Goal: Transaction & Acquisition: Book appointment/travel/reservation

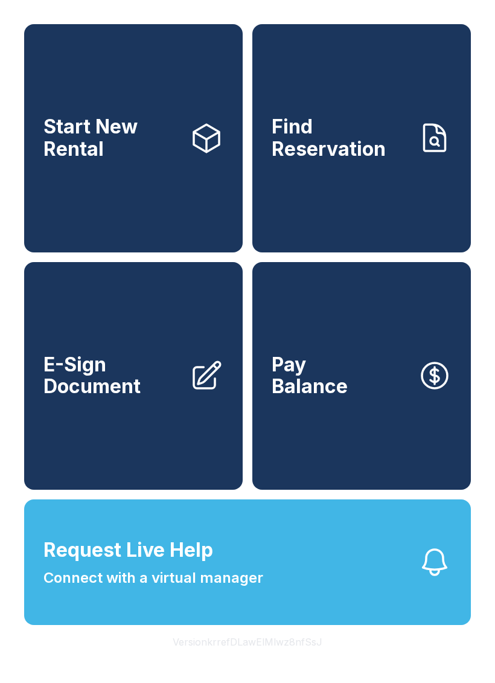
click at [151, 189] on link "Start New Rental" at bounding box center [133, 138] width 219 height 228
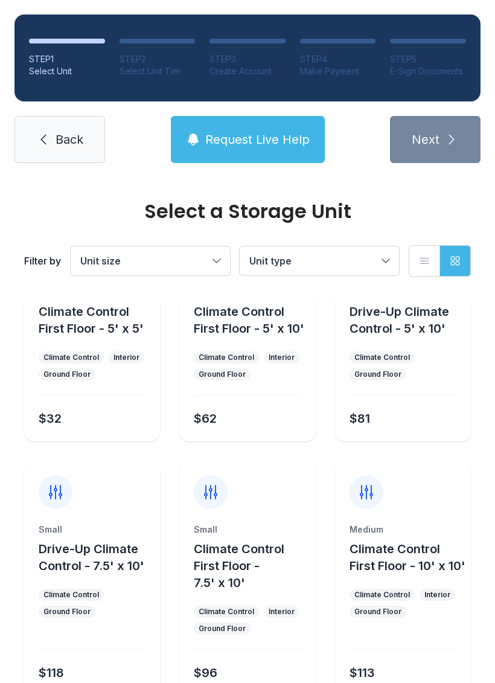
scroll to position [69, 0]
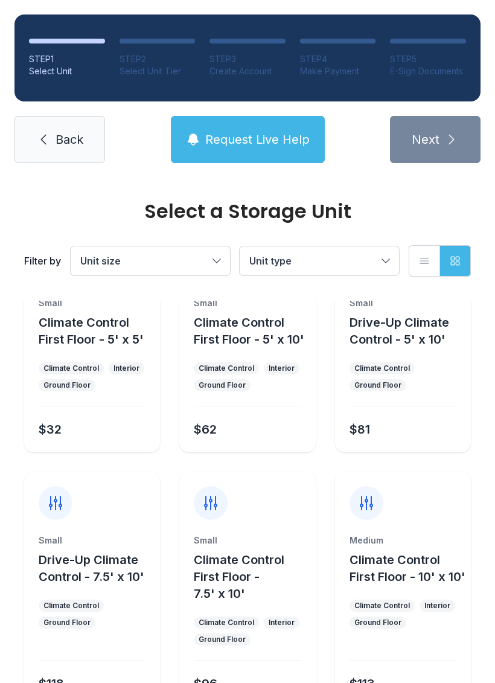
click at [228, 262] on button "Unit size" at bounding box center [150, 260] width 159 height 29
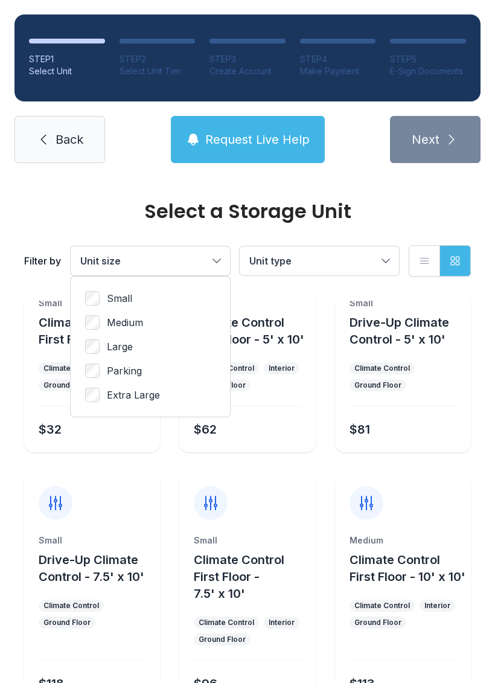
click at [130, 297] on span "Small" at bounding box center [119, 298] width 25 height 14
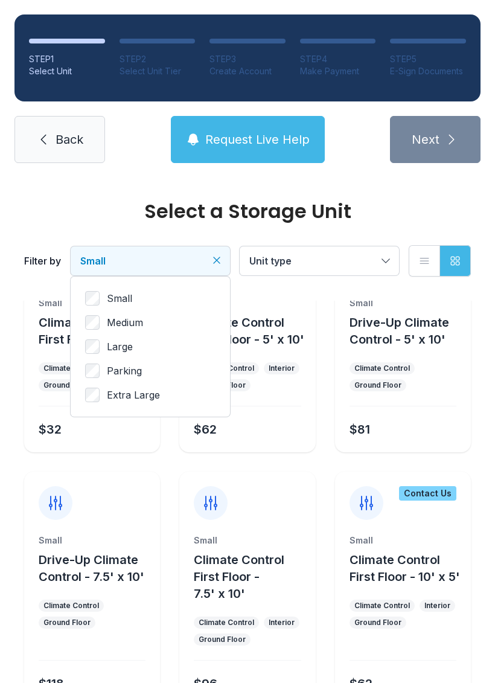
click at [396, 268] on button "Unit type" at bounding box center [319, 260] width 159 height 29
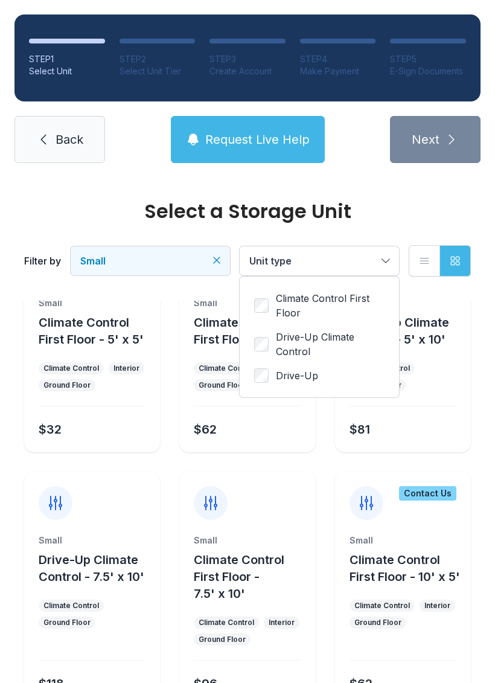
click at [300, 340] on span "Drive-Up Climate Control" at bounding box center [330, 344] width 109 height 29
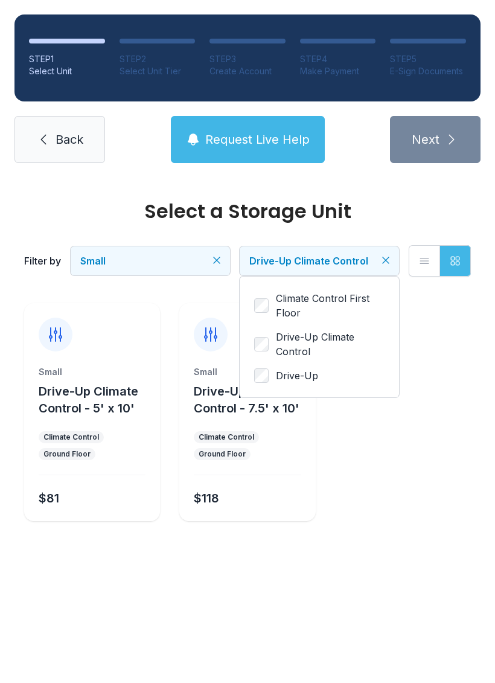
scroll to position [0, 0]
click at [309, 333] on span "Drive-Up Climate Control" at bounding box center [330, 344] width 109 height 29
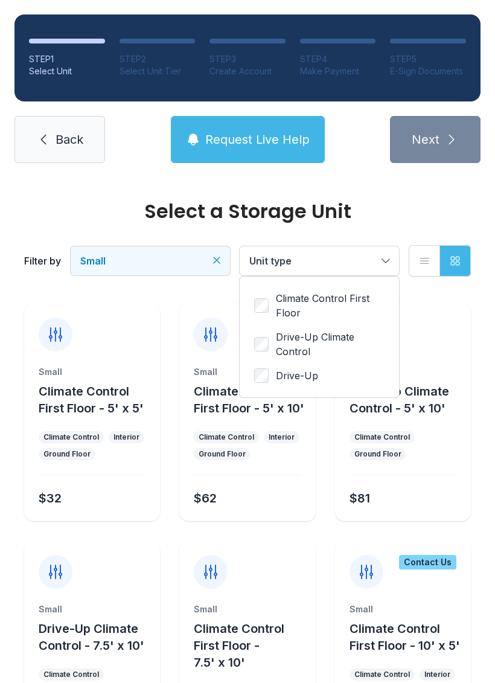
click at [353, 296] on span "Climate Control First Floor" at bounding box center [330, 305] width 109 height 29
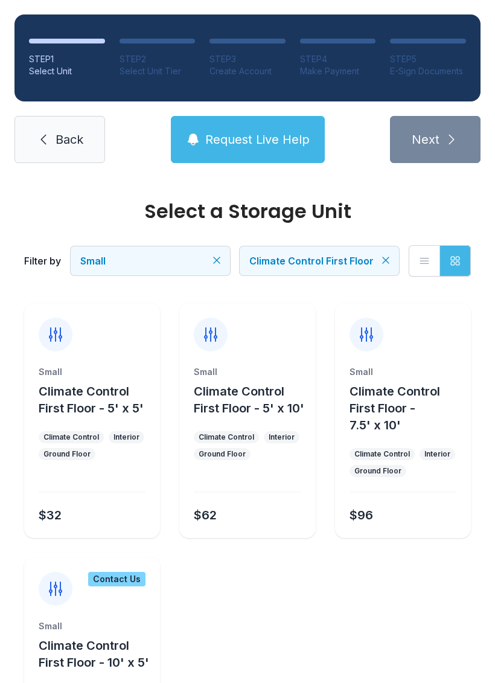
click at [302, 138] on span "Request Live Help" at bounding box center [257, 139] width 105 height 17
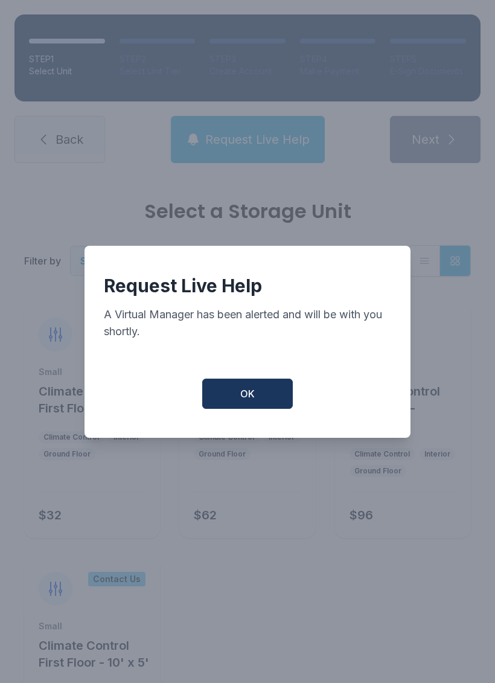
click at [272, 408] on button "OK" at bounding box center [247, 394] width 91 height 30
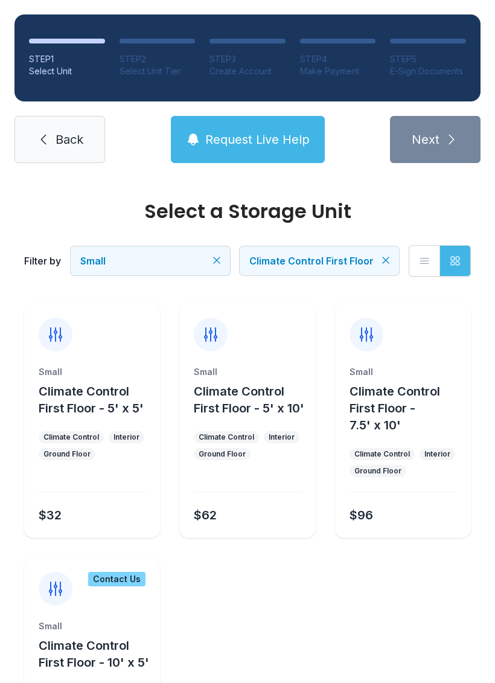
click at [86, 410] on span "Climate Control First Floor - 5' x 5'" at bounding box center [91, 399] width 105 height 31
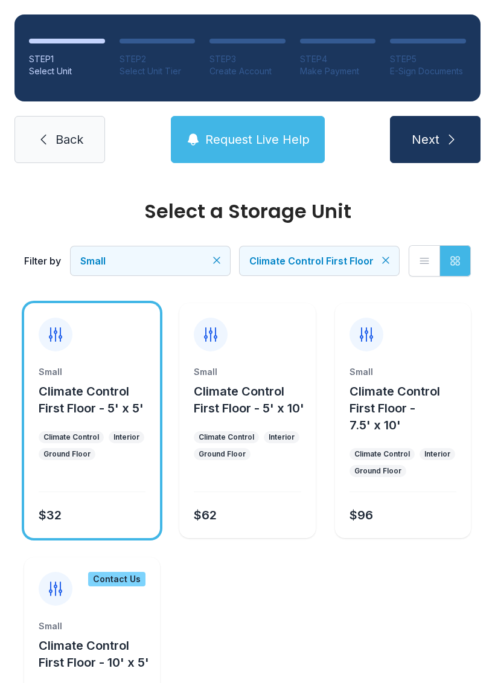
click at [457, 157] on button "Next" at bounding box center [435, 139] width 91 height 47
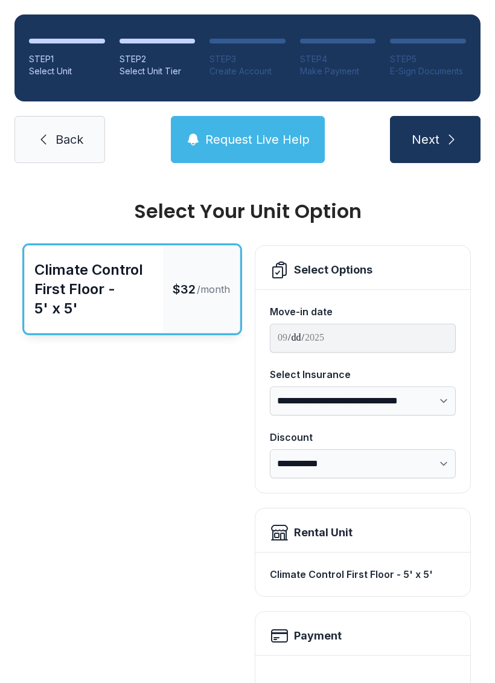
scroll to position [11, 0]
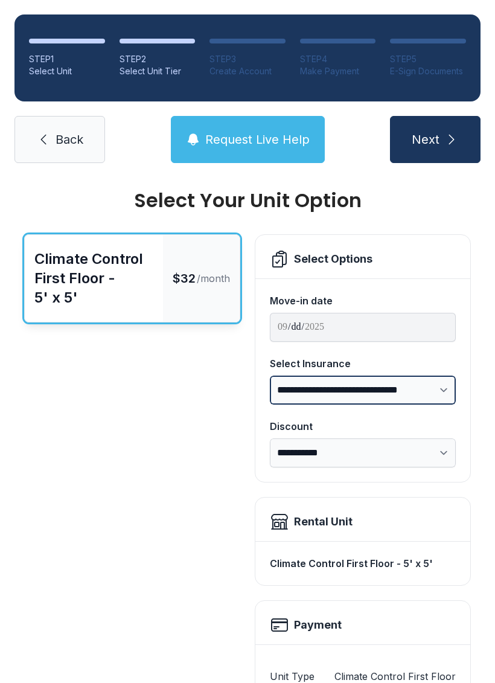
click at [439, 392] on select "**********" at bounding box center [363, 390] width 186 height 29
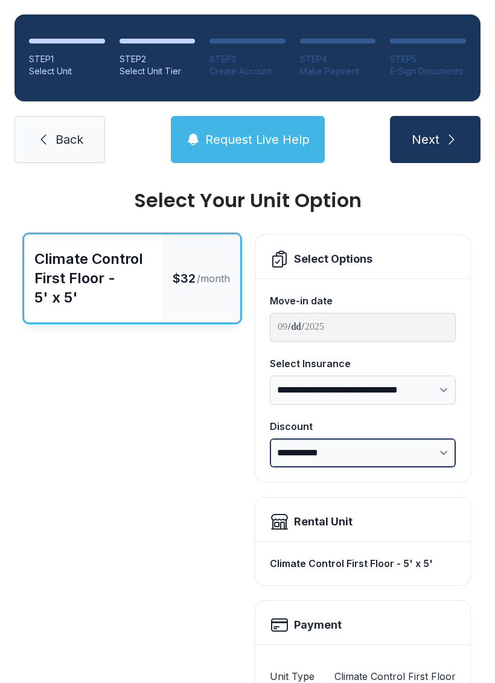
click at [441, 456] on select "**********" at bounding box center [363, 453] width 186 height 29
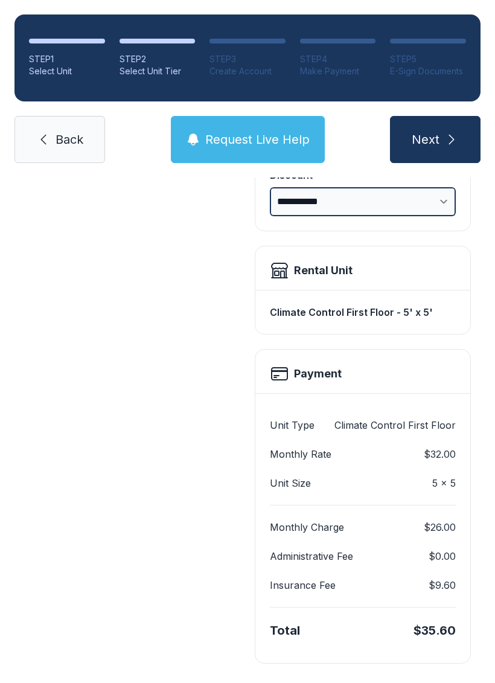
scroll to position [262, 0]
click at [451, 147] on button "Next" at bounding box center [435, 139] width 91 height 47
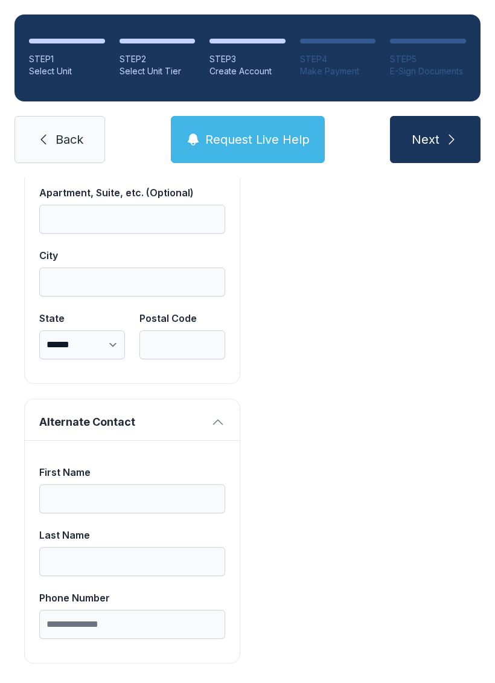
scroll to position [1035, 0]
